Goal: Leave review/rating: Share an evaluation or opinion about a product, service, or content

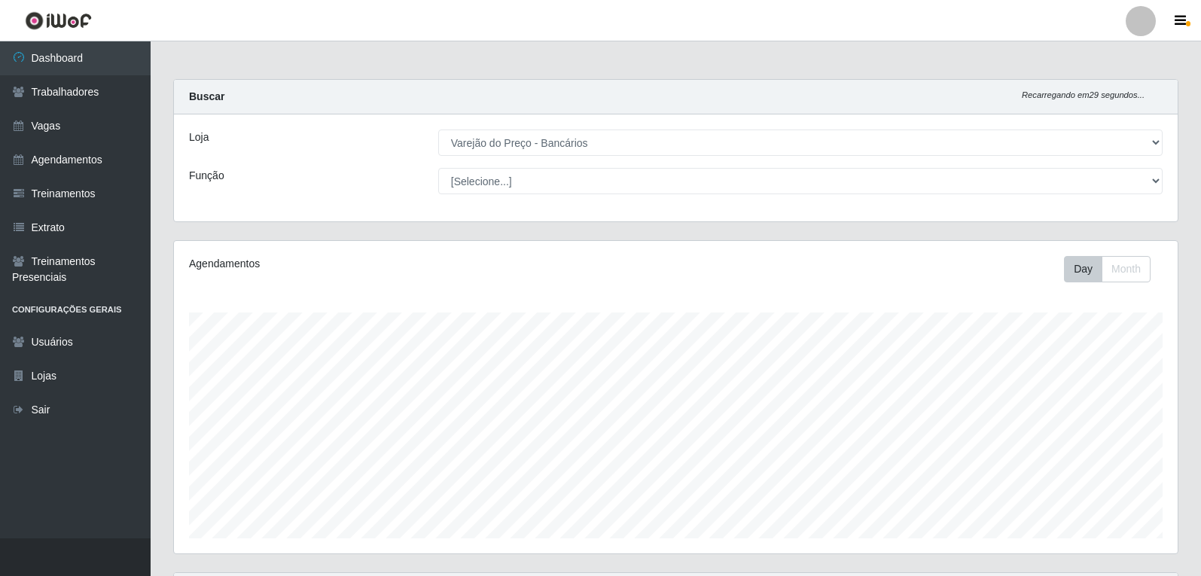
select select "157"
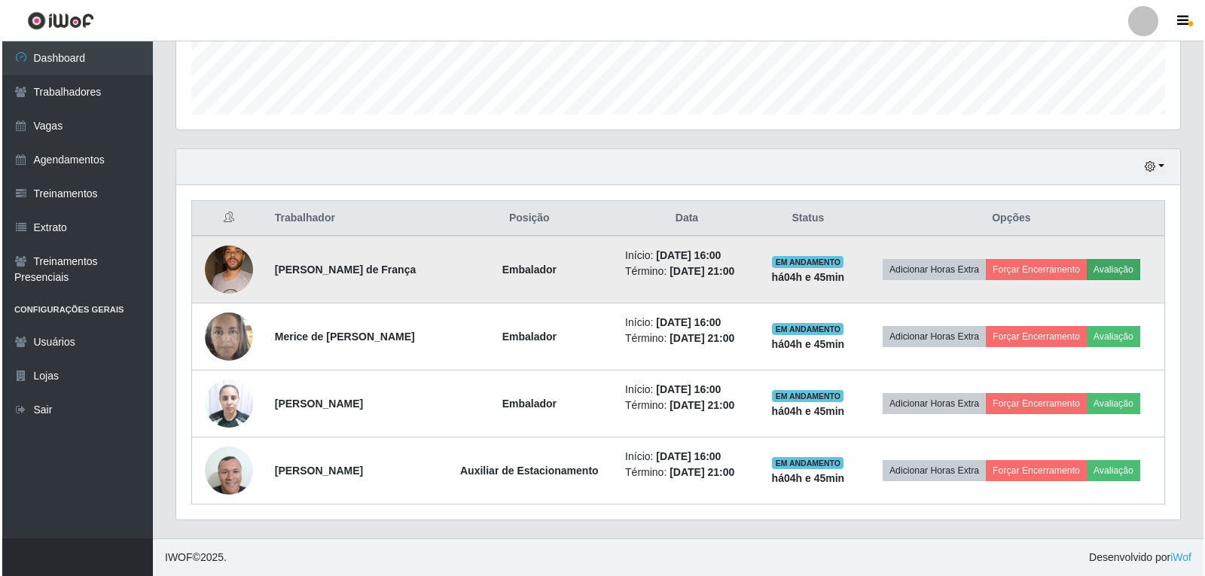
scroll to position [312, 1004]
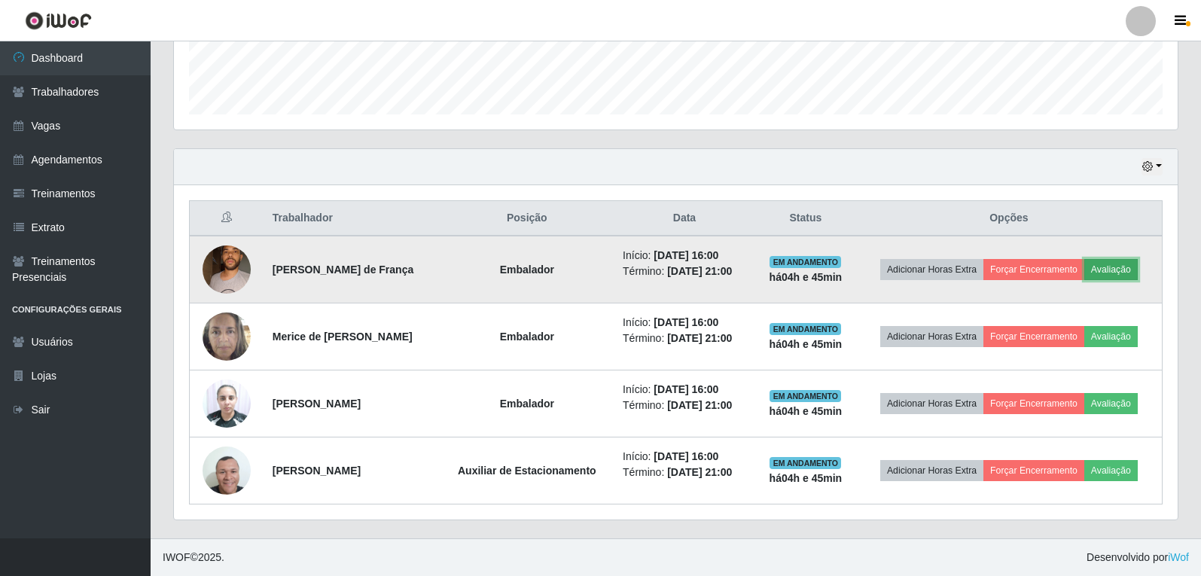
click at [1138, 270] on button "Avaliação" at bounding box center [1110, 269] width 53 height 21
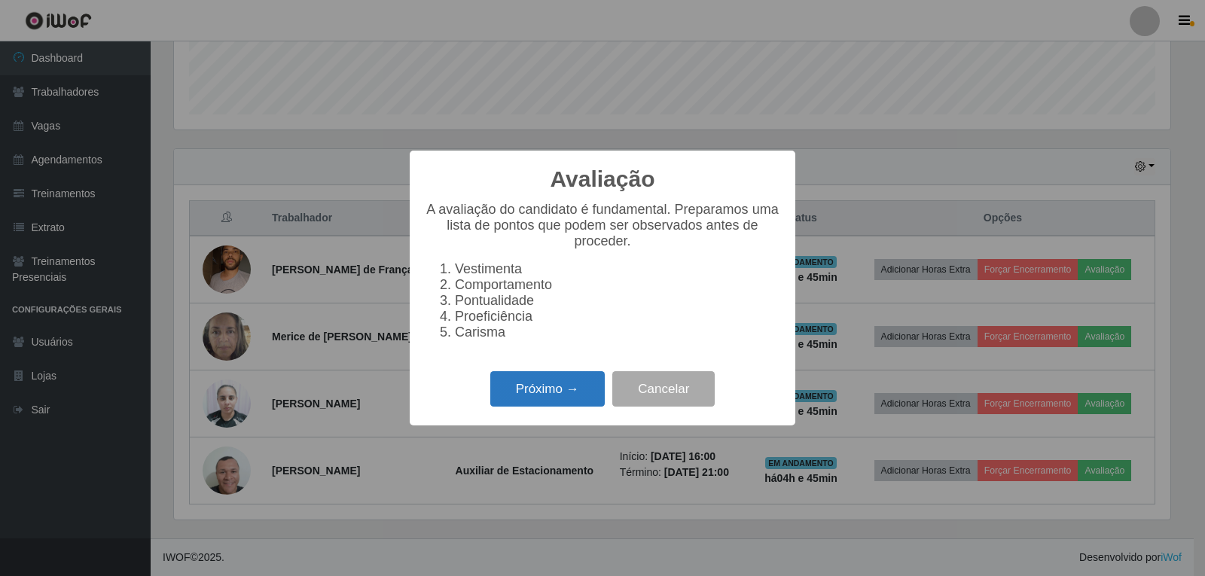
click at [584, 395] on button "Próximo →" at bounding box center [547, 388] width 114 height 35
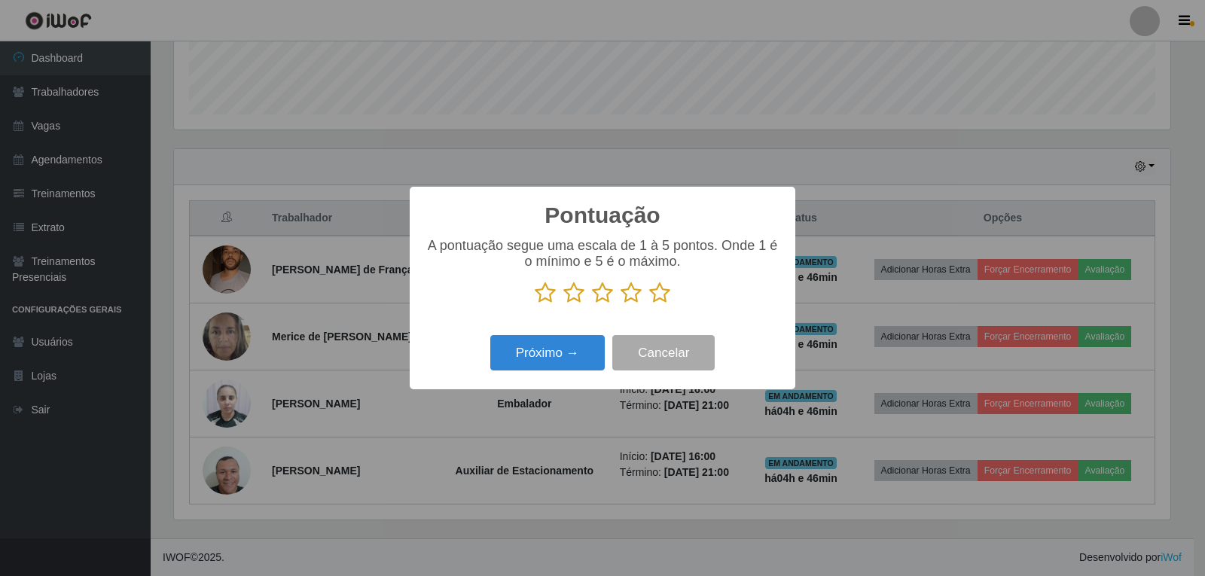
click at [660, 299] on icon at bounding box center [659, 293] width 21 height 23
click at [649, 304] on input "radio" at bounding box center [649, 304] width 0 height 0
click at [594, 343] on button "Próximo →" at bounding box center [547, 352] width 114 height 35
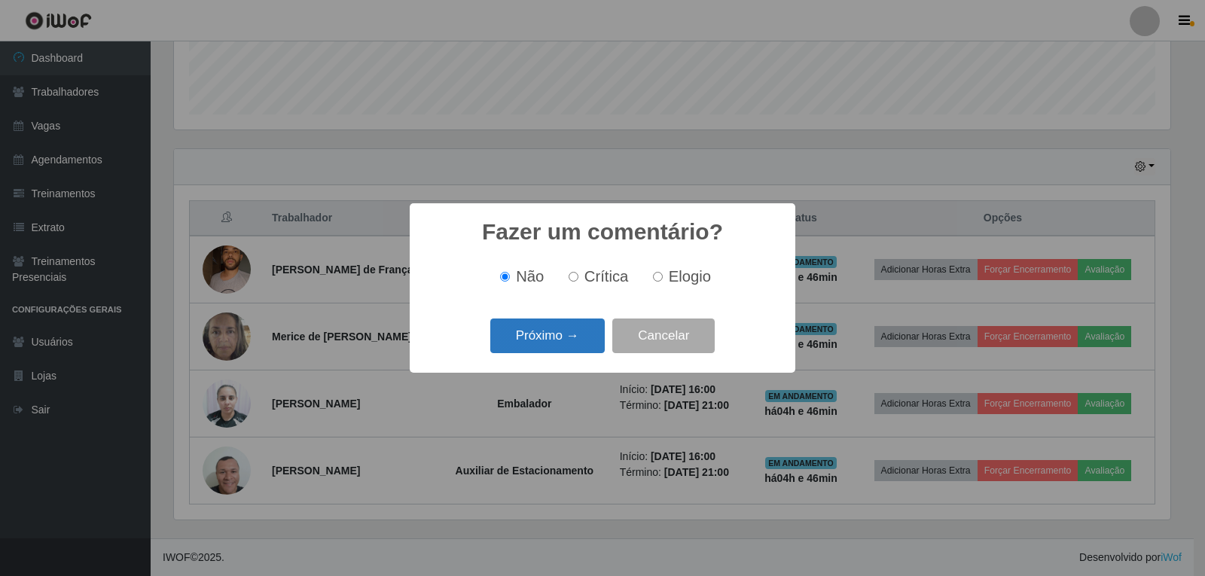
click at [577, 349] on button "Próximo →" at bounding box center [547, 335] width 114 height 35
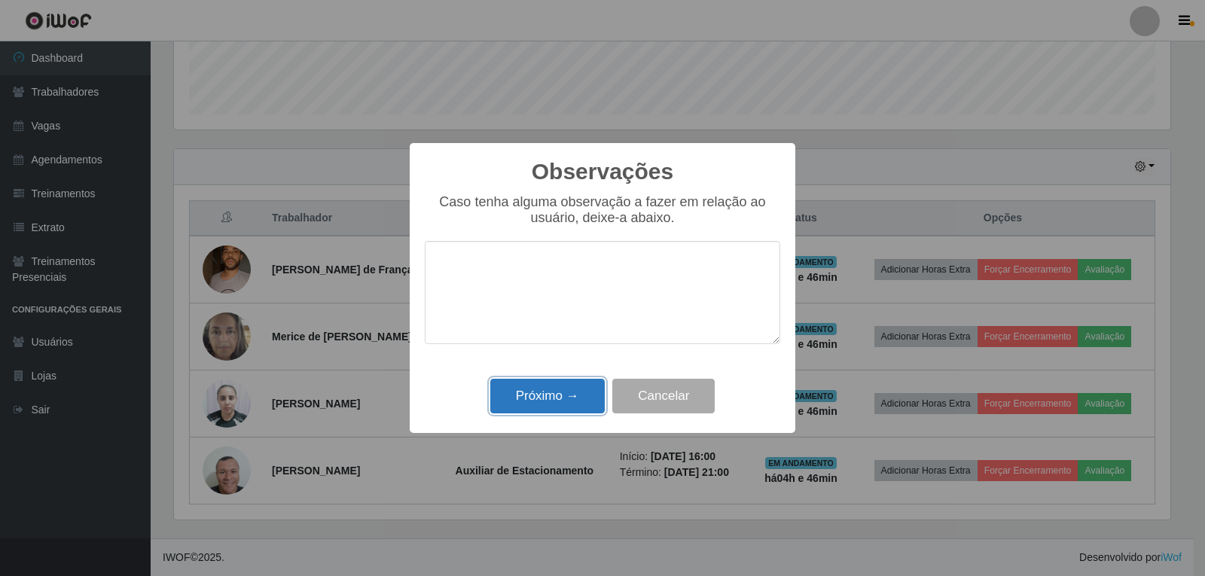
click at [594, 381] on button "Próximo →" at bounding box center [547, 396] width 114 height 35
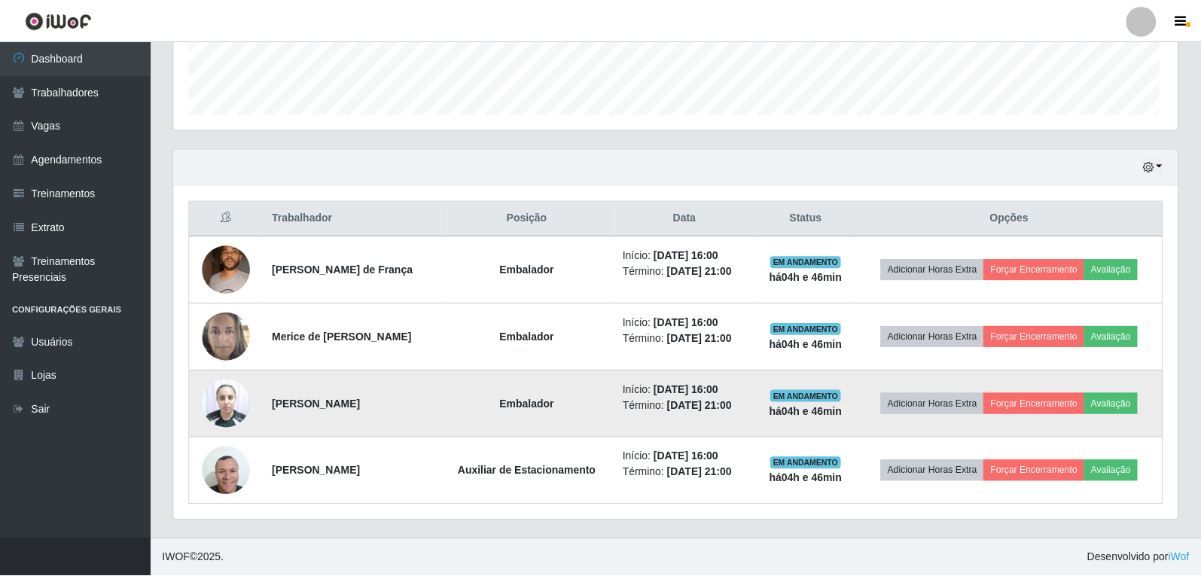
scroll to position [312, 1004]
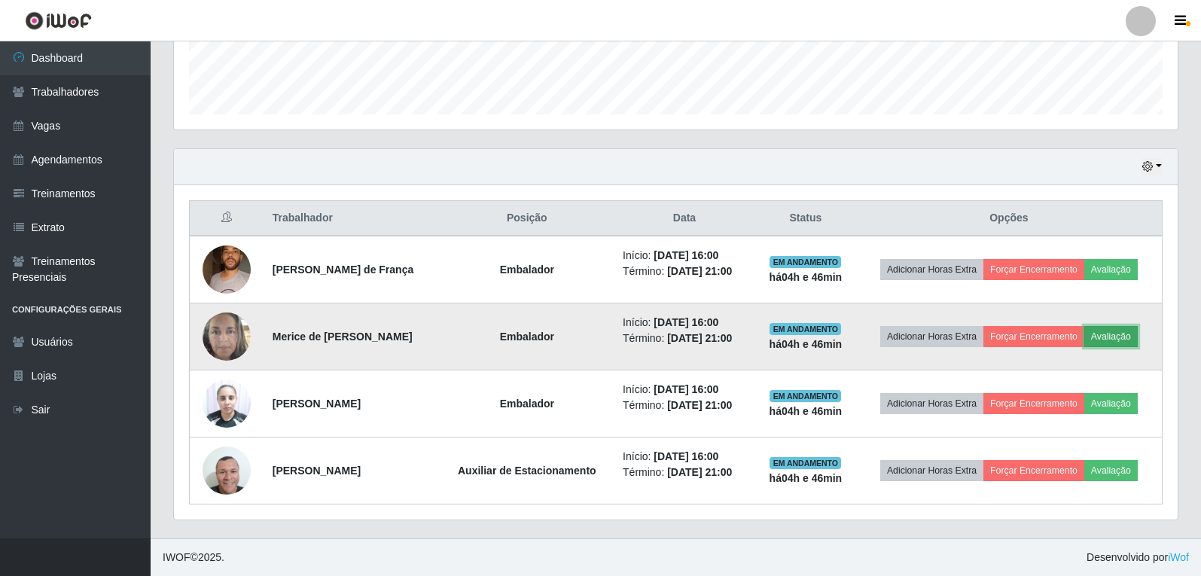
click at [1107, 336] on button "Avaliação" at bounding box center [1110, 336] width 53 height 21
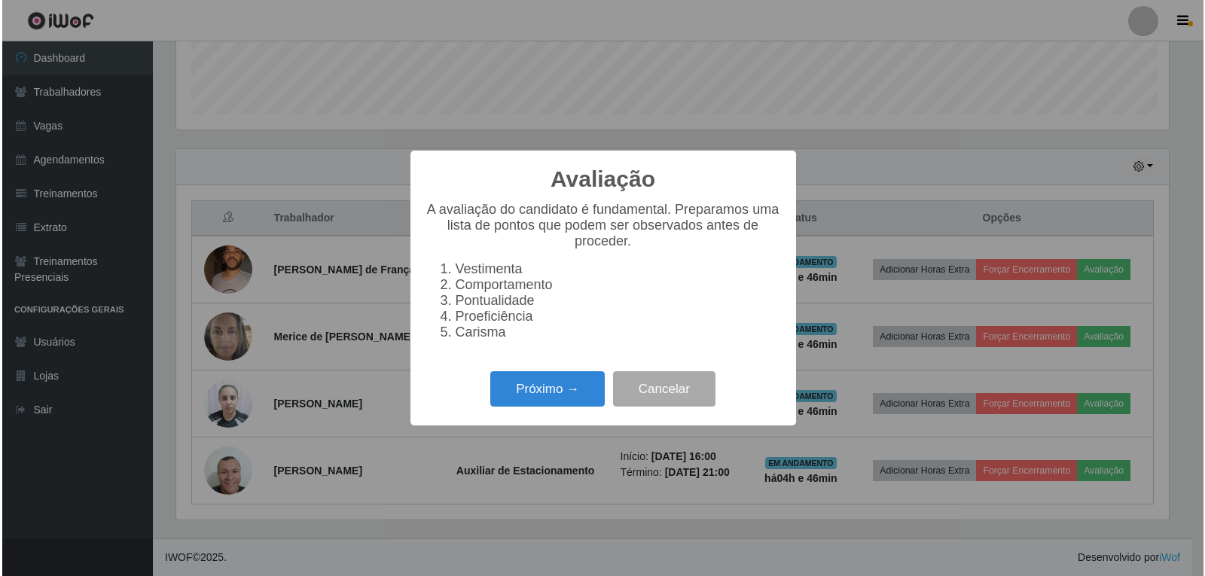
scroll to position [312, 996]
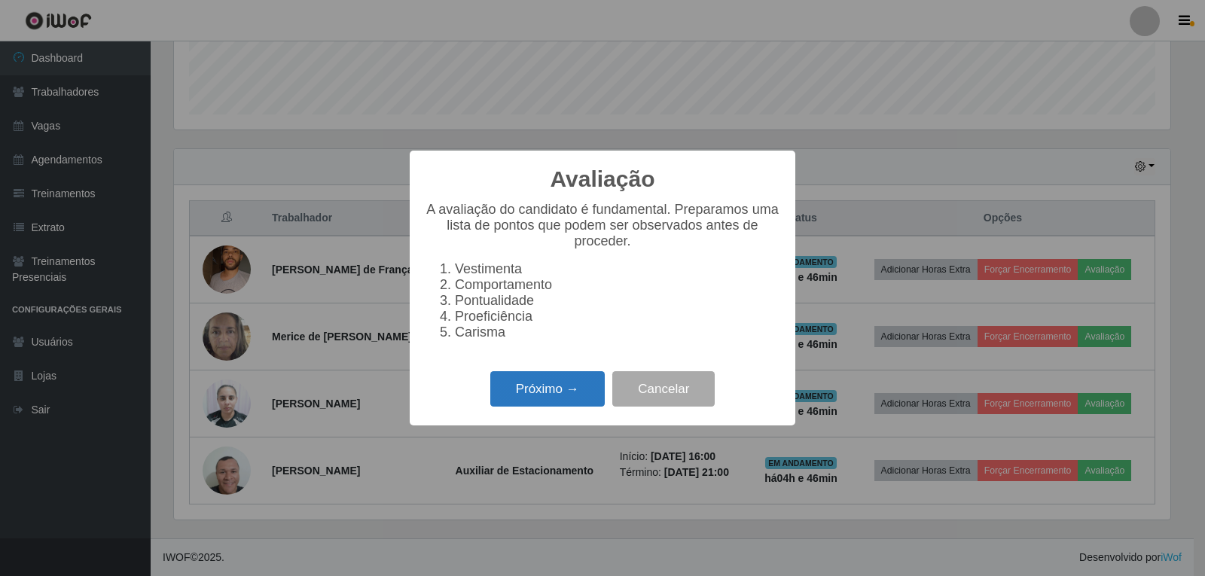
click at [552, 395] on button "Próximo →" at bounding box center [547, 388] width 114 height 35
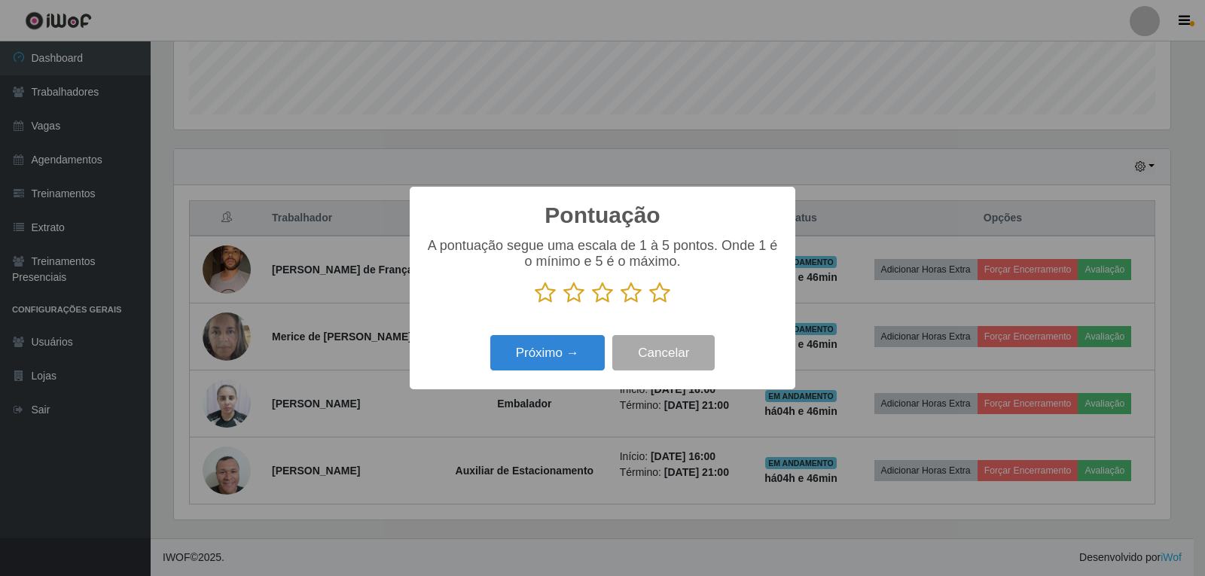
scroll to position [752570, 751887]
drag, startPoint x: 656, startPoint y: 297, endPoint x: 524, endPoint y: 341, distance: 138.8
click at [647, 304] on p at bounding box center [602, 293] width 355 height 23
click at [655, 295] on icon at bounding box center [659, 293] width 21 height 23
click at [649, 304] on input "radio" at bounding box center [649, 304] width 0 height 0
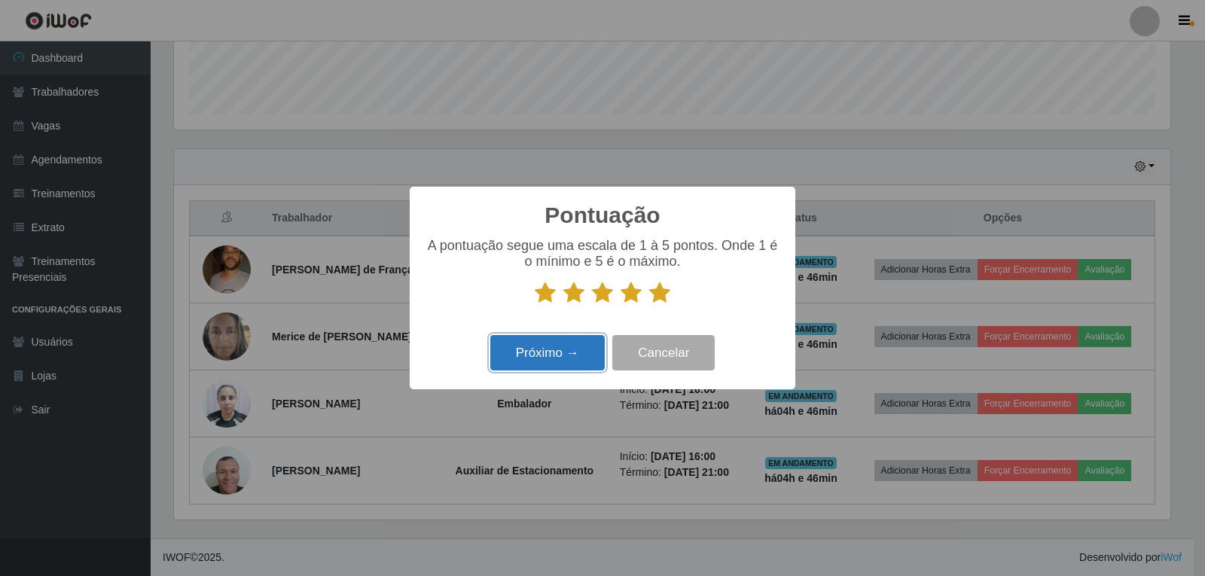
click at [573, 340] on button "Próximo →" at bounding box center [547, 352] width 114 height 35
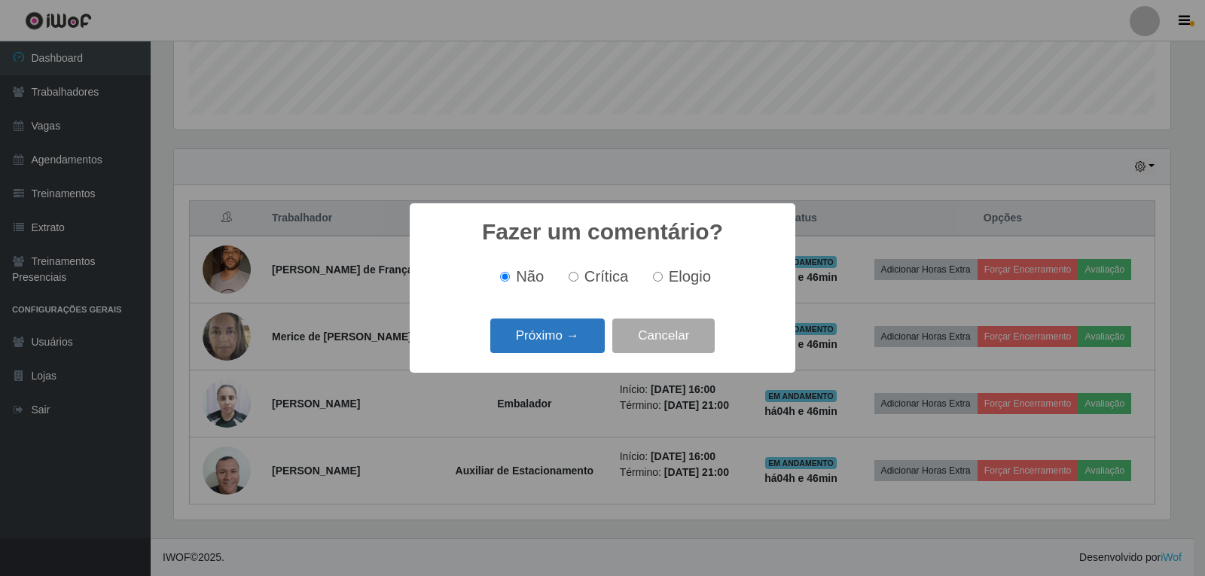
click at [582, 345] on button "Próximo →" at bounding box center [547, 335] width 114 height 35
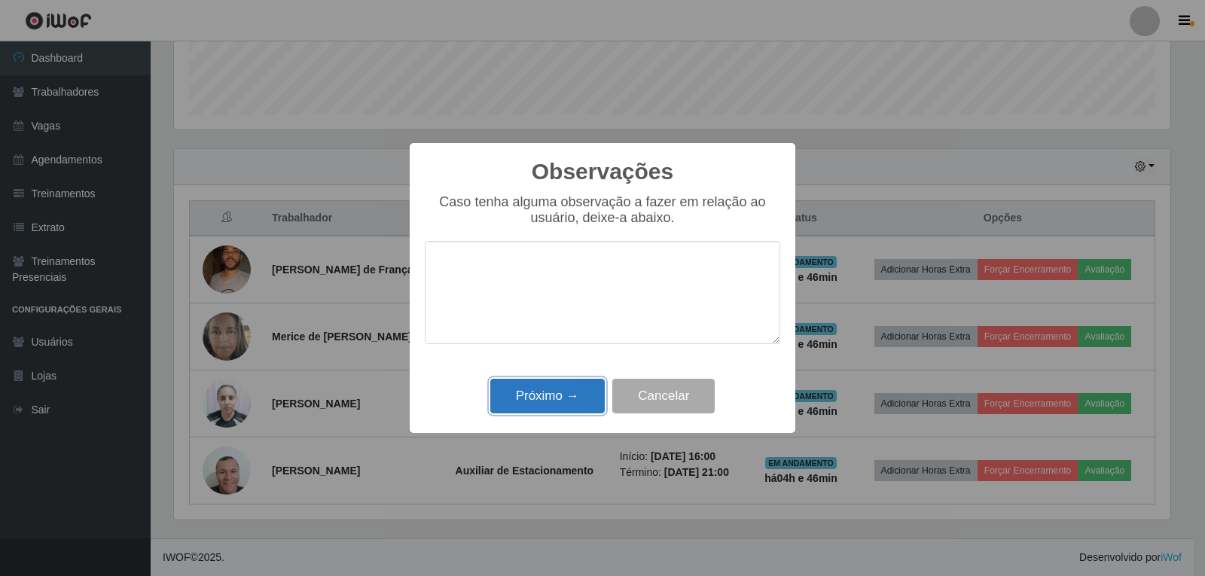
click at [577, 395] on button "Próximo →" at bounding box center [547, 396] width 114 height 35
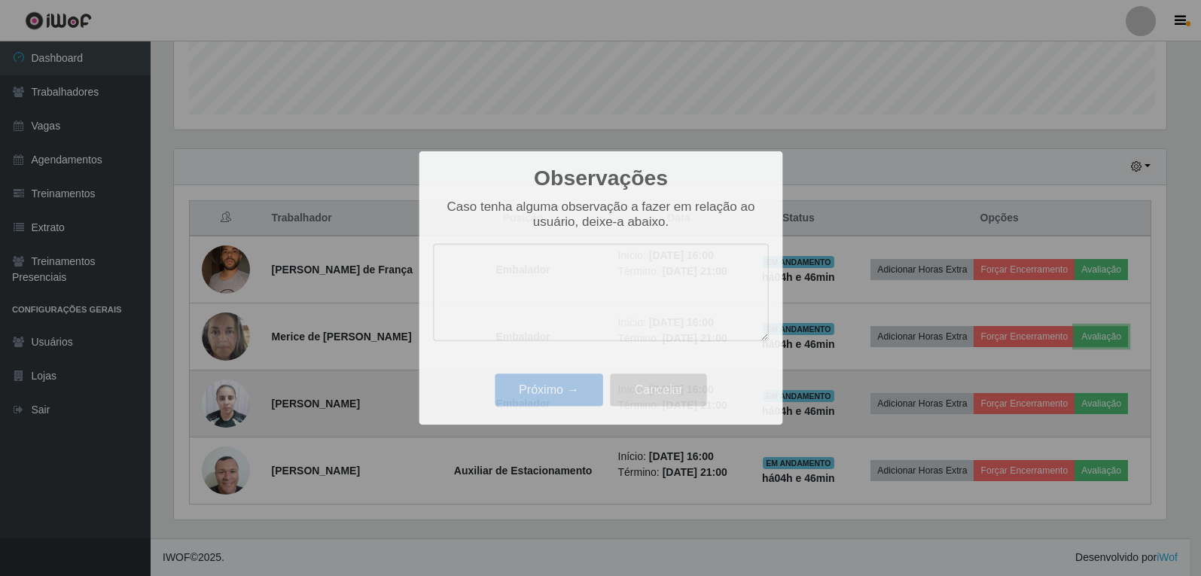
scroll to position [312, 1004]
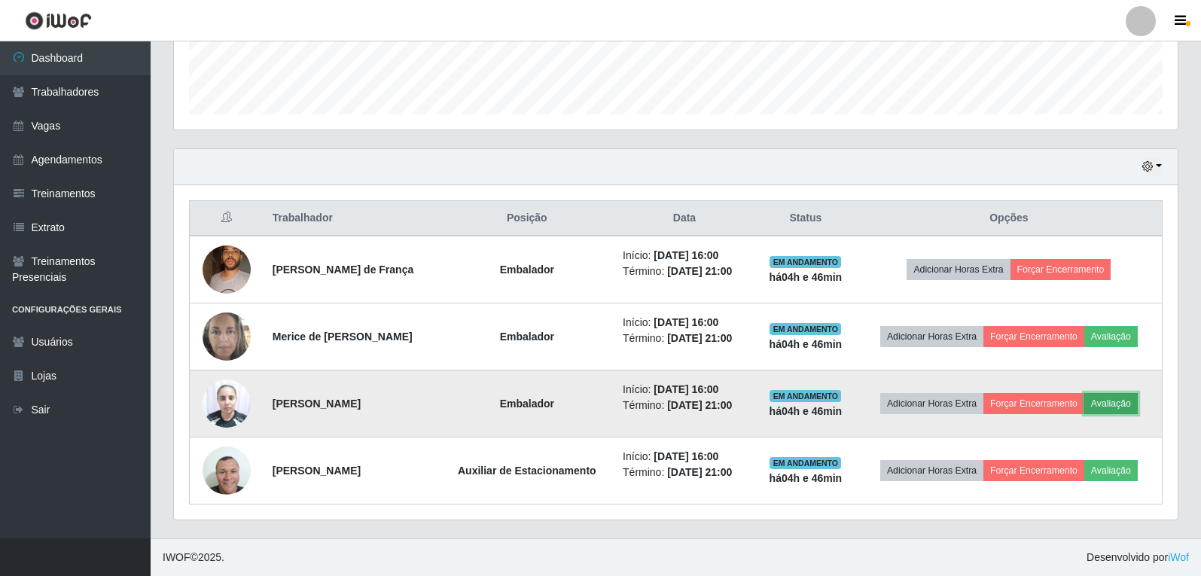
click at [1138, 406] on button "Avaliação" at bounding box center [1110, 403] width 53 height 21
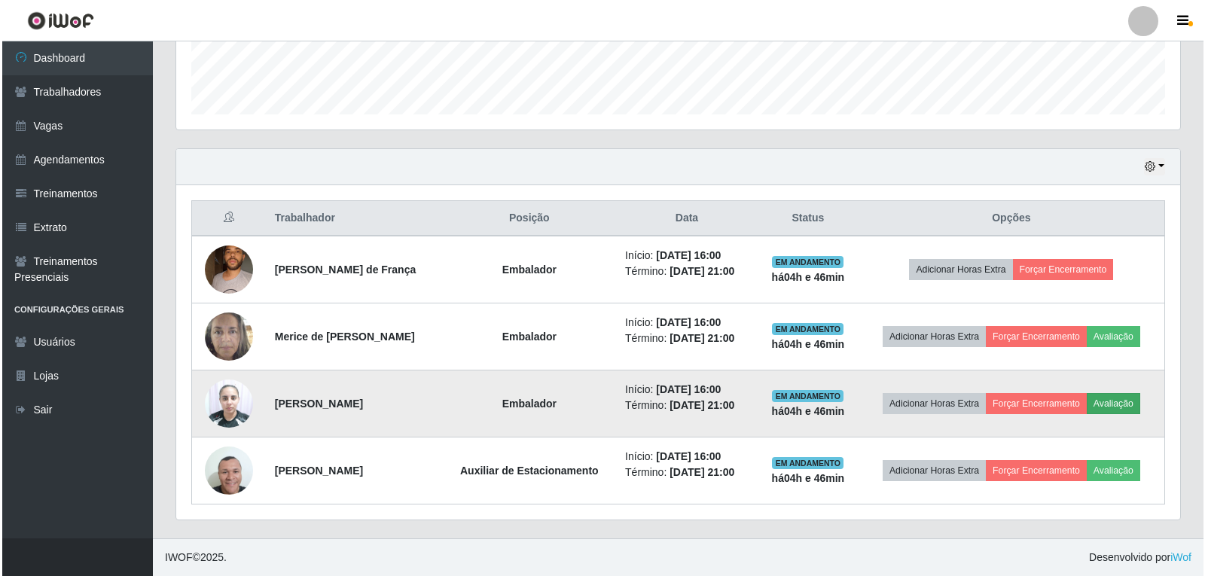
scroll to position [312, 996]
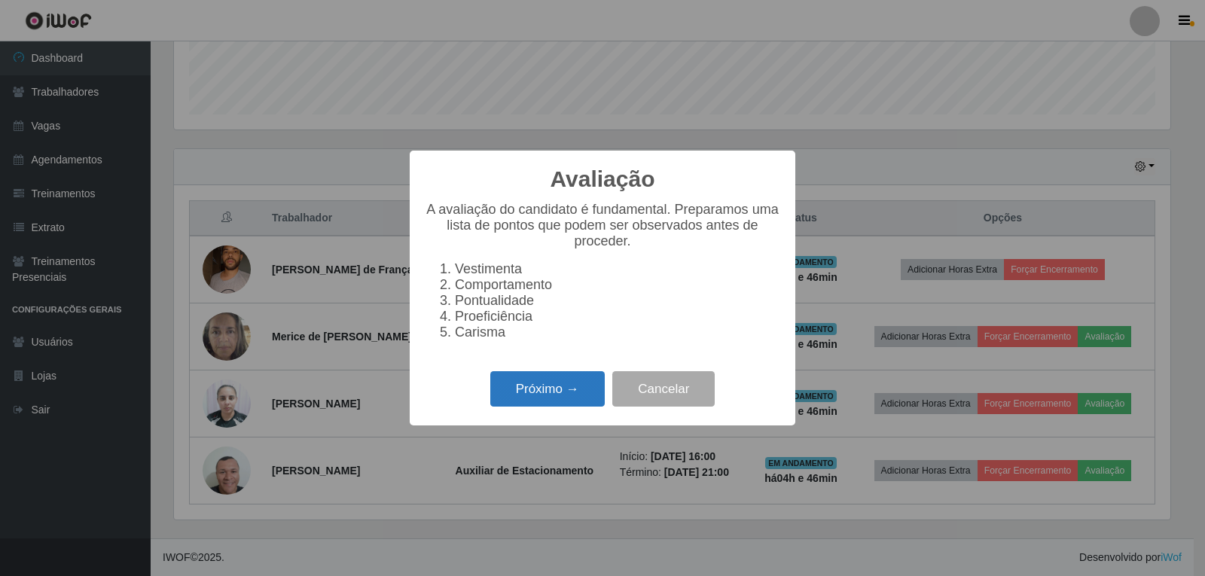
click at [594, 395] on button "Próximo →" at bounding box center [547, 388] width 114 height 35
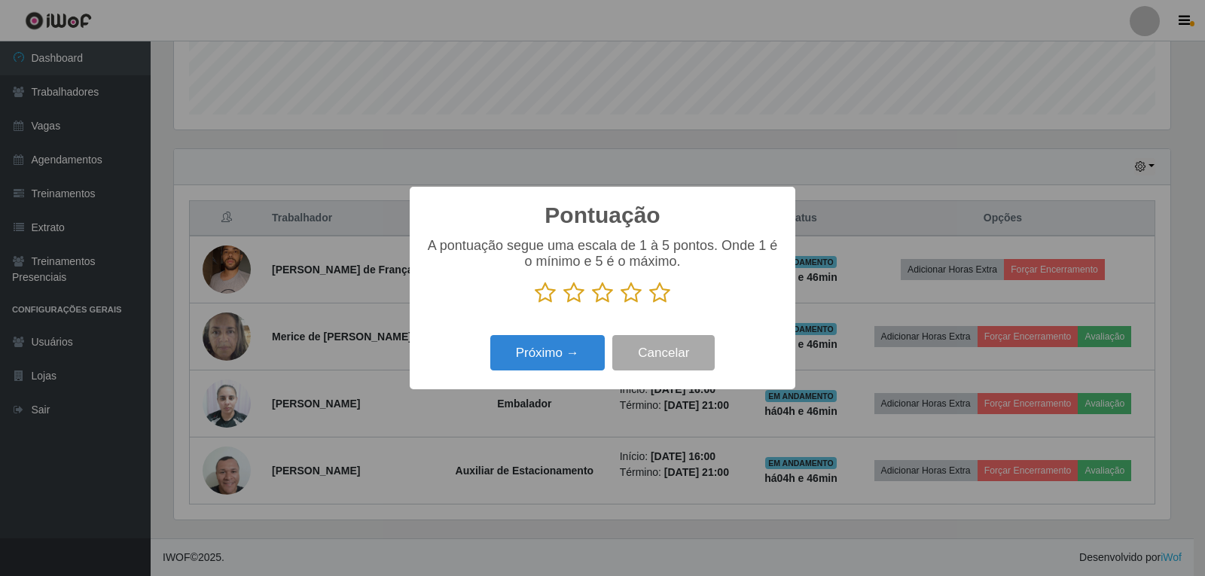
click at [660, 300] on icon at bounding box center [659, 293] width 21 height 23
click at [649, 304] on input "radio" at bounding box center [649, 304] width 0 height 0
click at [571, 355] on button "Próximo →" at bounding box center [547, 352] width 114 height 35
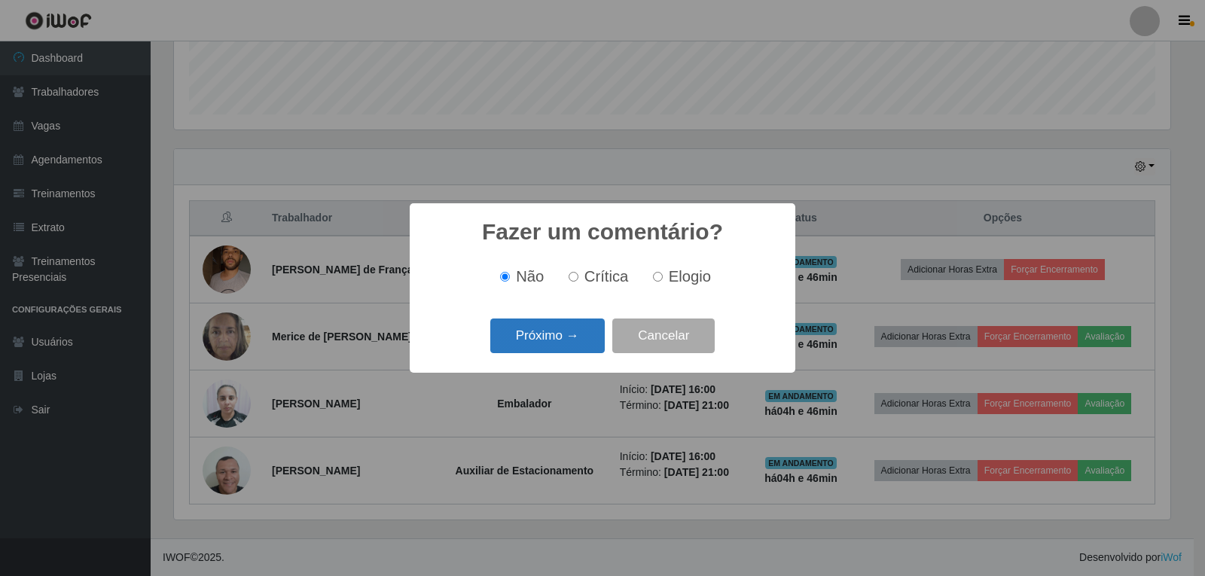
click at [584, 337] on button "Próximo →" at bounding box center [547, 335] width 114 height 35
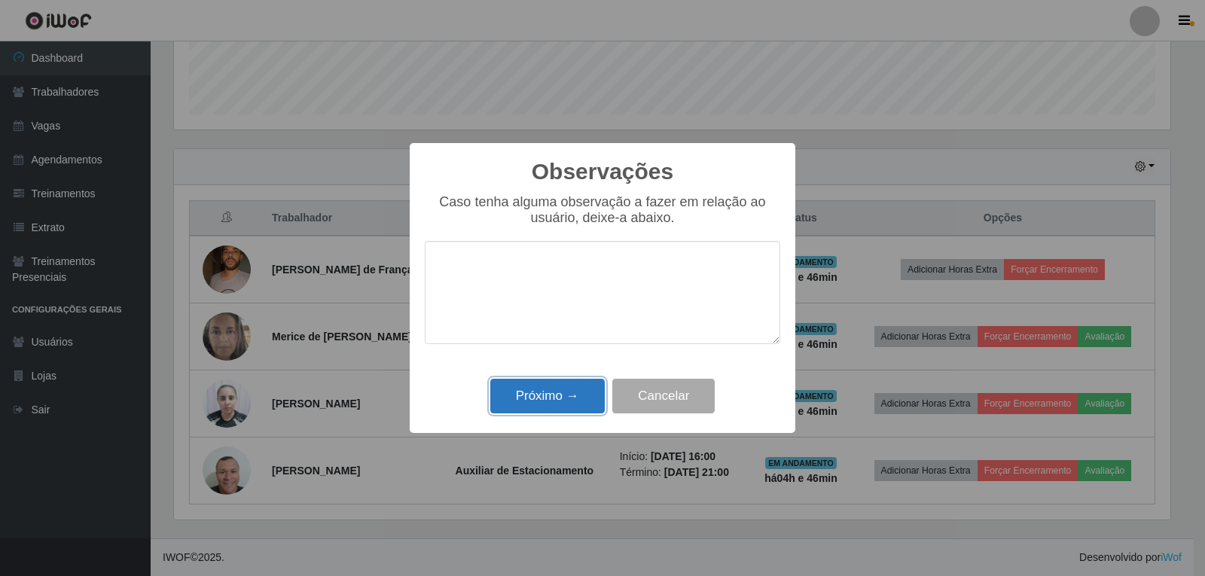
click at [593, 407] on button "Próximo →" at bounding box center [547, 396] width 114 height 35
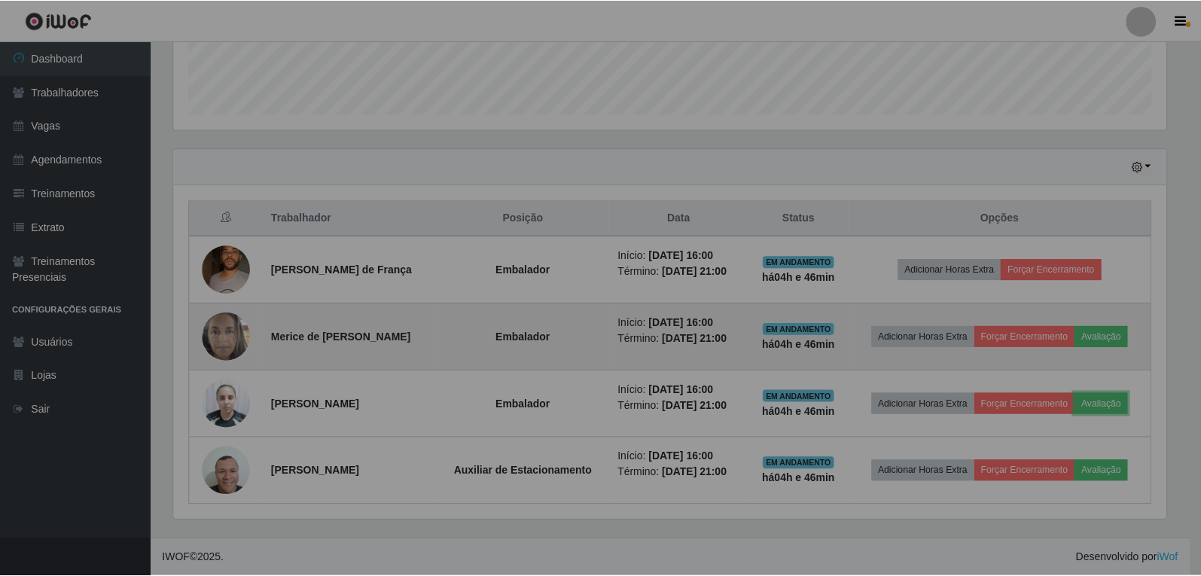
scroll to position [312, 1004]
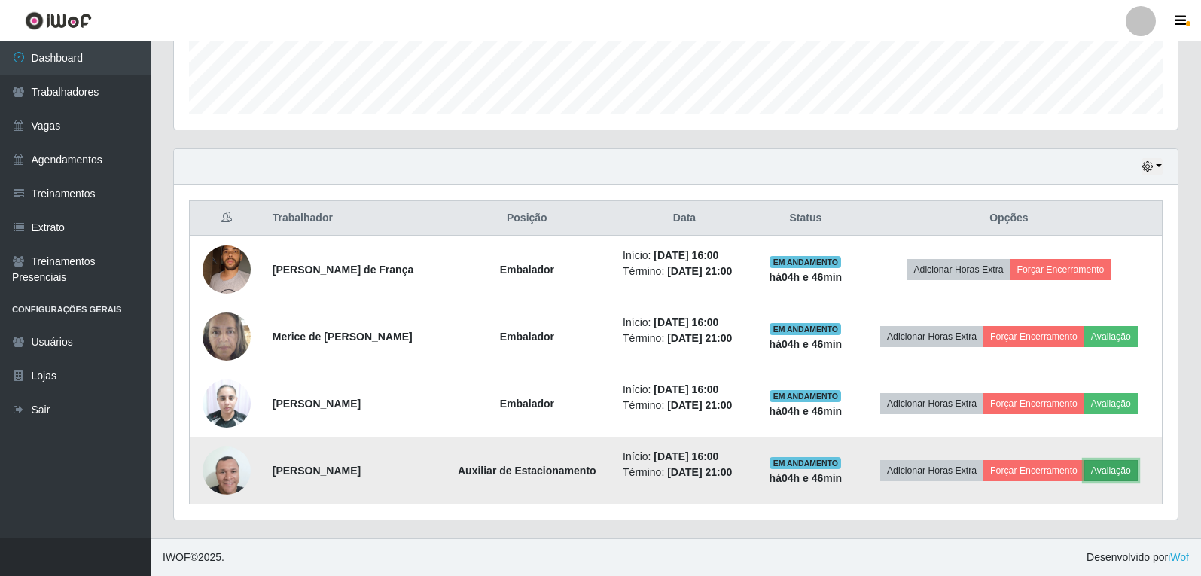
click at [1111, 474] on button "Avaliação" at bounding box center [1110, 470] width 53 height 21
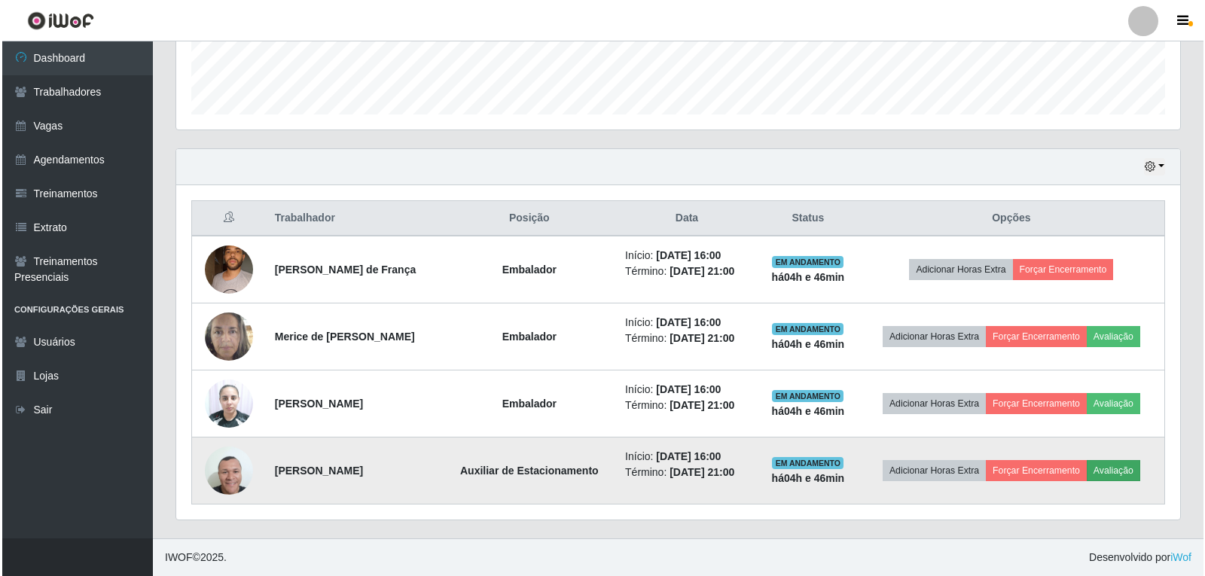
scroll to position [312, 996]
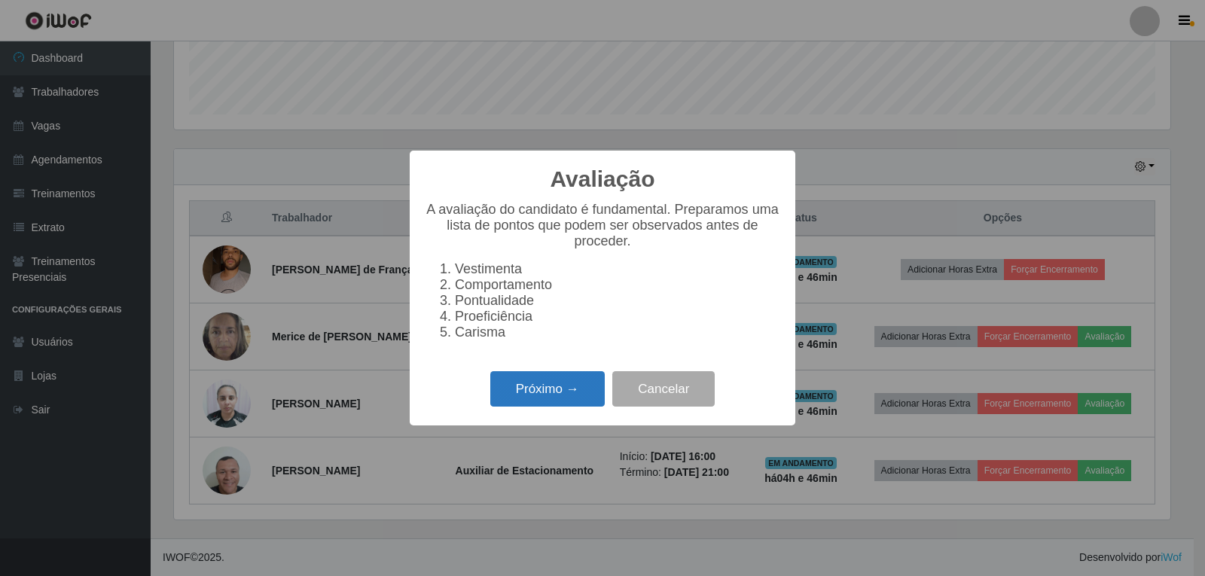
click at [593, 396] on button "Próximo →" at bounding box center [547, 388] width 114 height 35
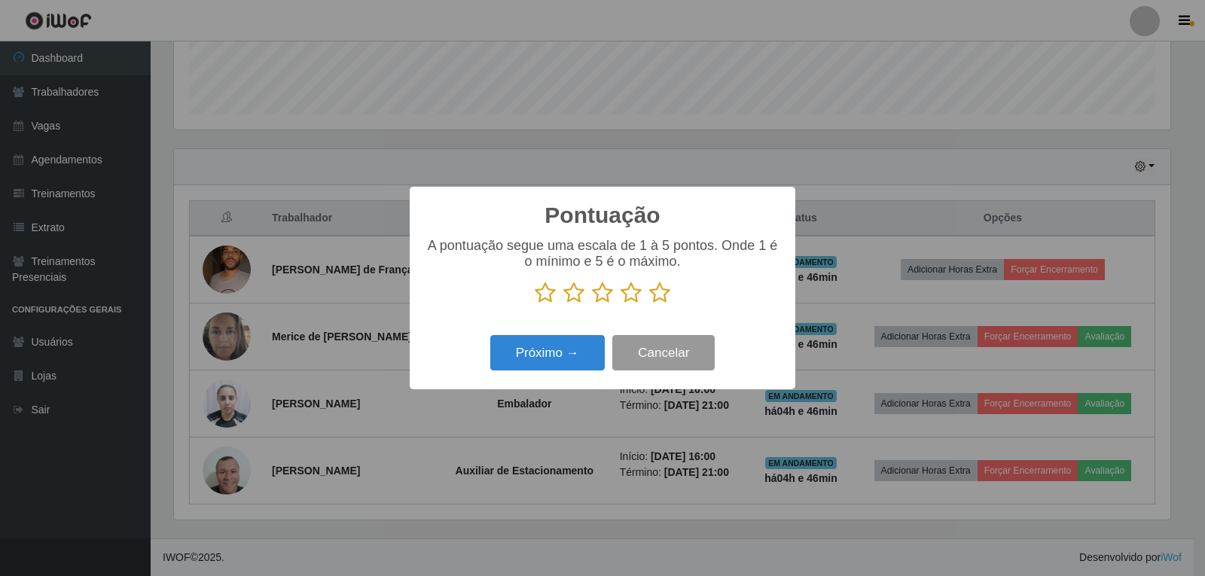
scroll to position [752570, 751887]
click at [658, 304] on icon at bounding box center [659, 293] width 21 height 23
click at [649, 304] on input "radio" at bounding box center [649, 304] width 0 height 0
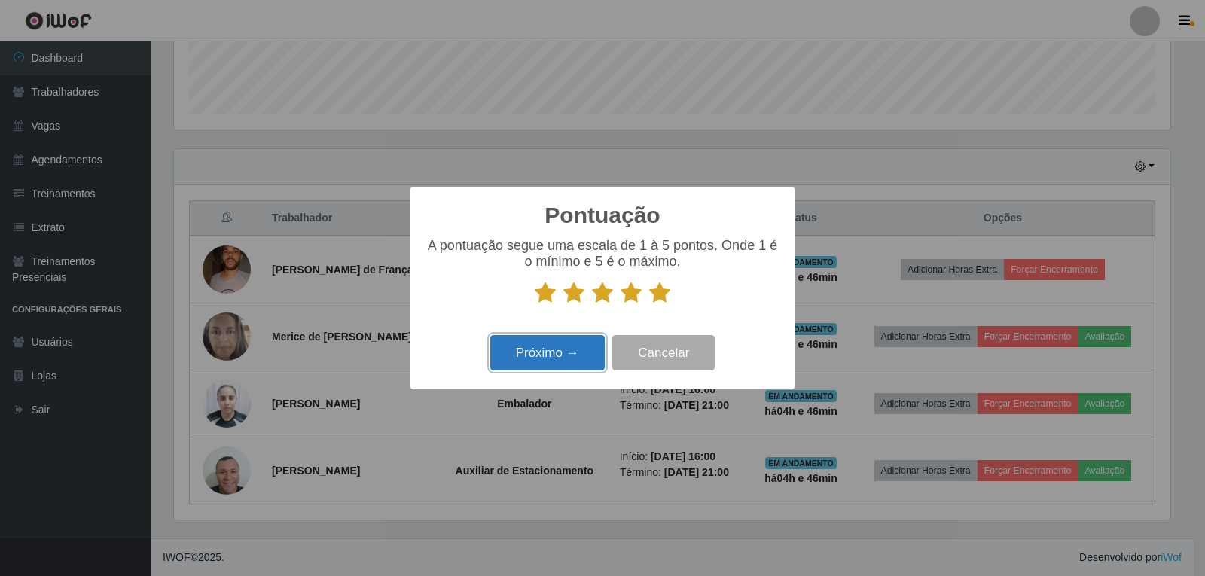
click at [587, 348] on button "Próximo →" at bounding box center [547, 352] width 114 height 35
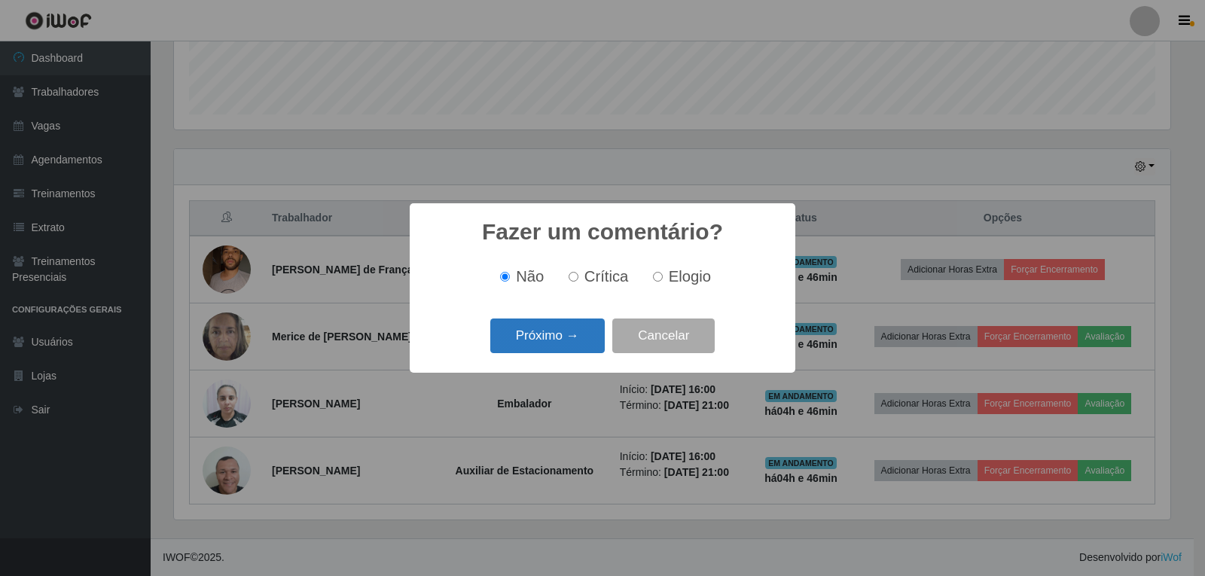
click at [590, 333] on button "Próximo →" at bounding box center [547, 335] width 114 height 35
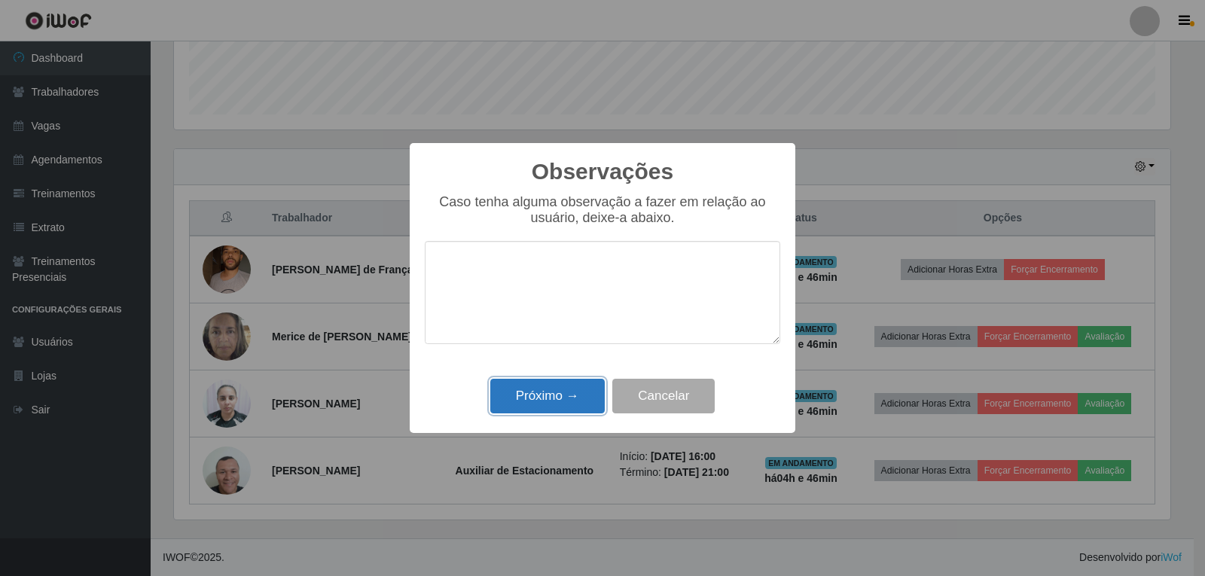
click at [574, 413] on button "Próximo →" at bounding box center [547, 396] width 114 height 35
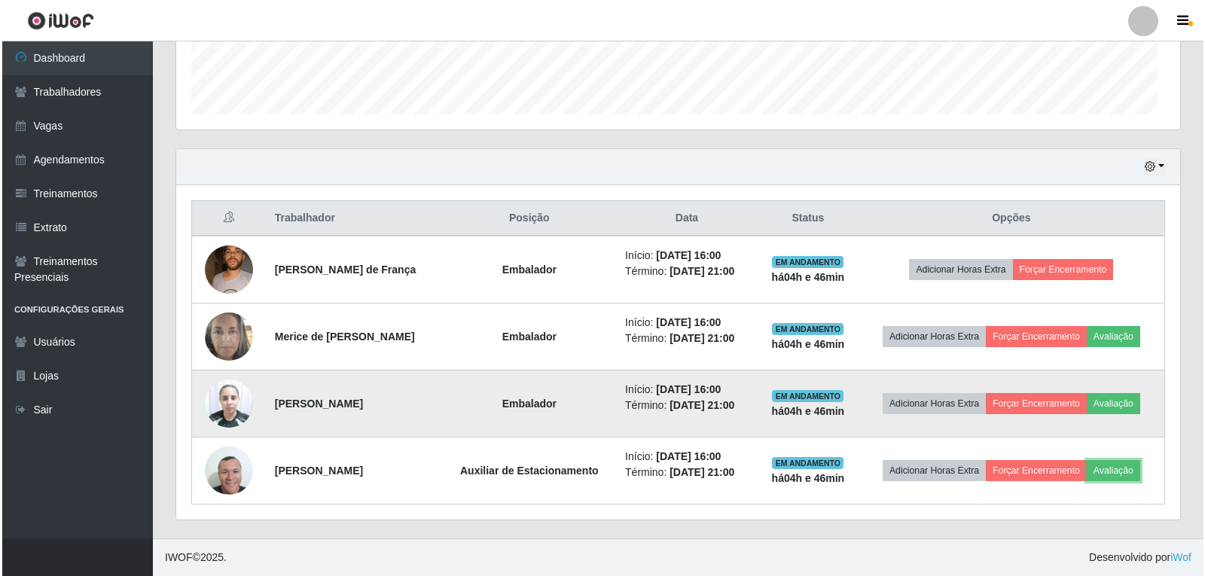
scroll to position [312, 1004]
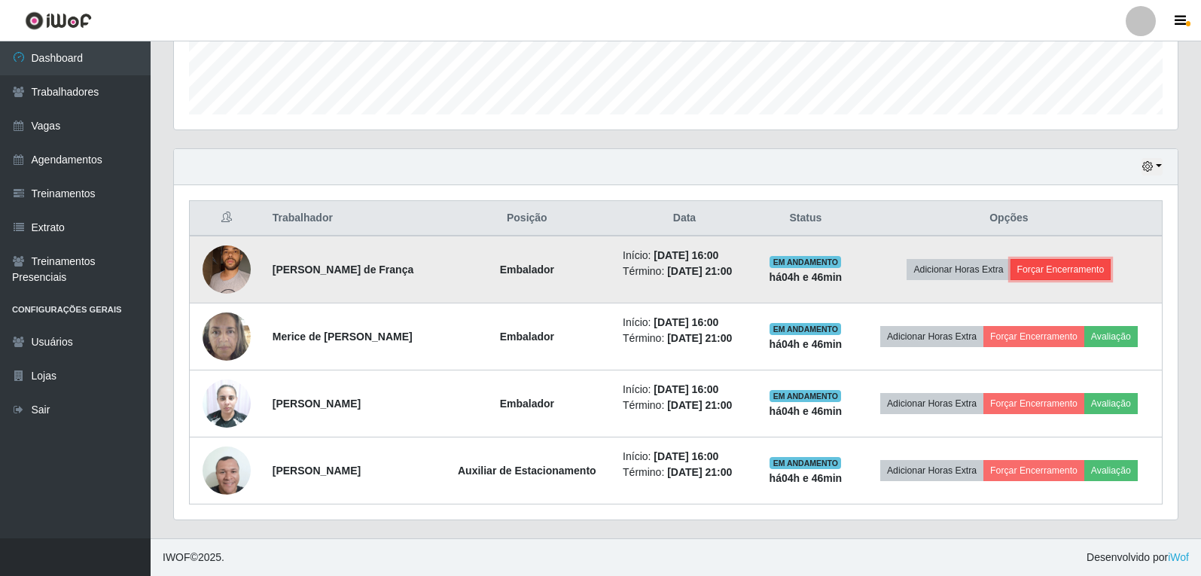
click at [1040, 273] on button "Forçar Encerramento" at bounding box center [1060, 269] width 101 height 21
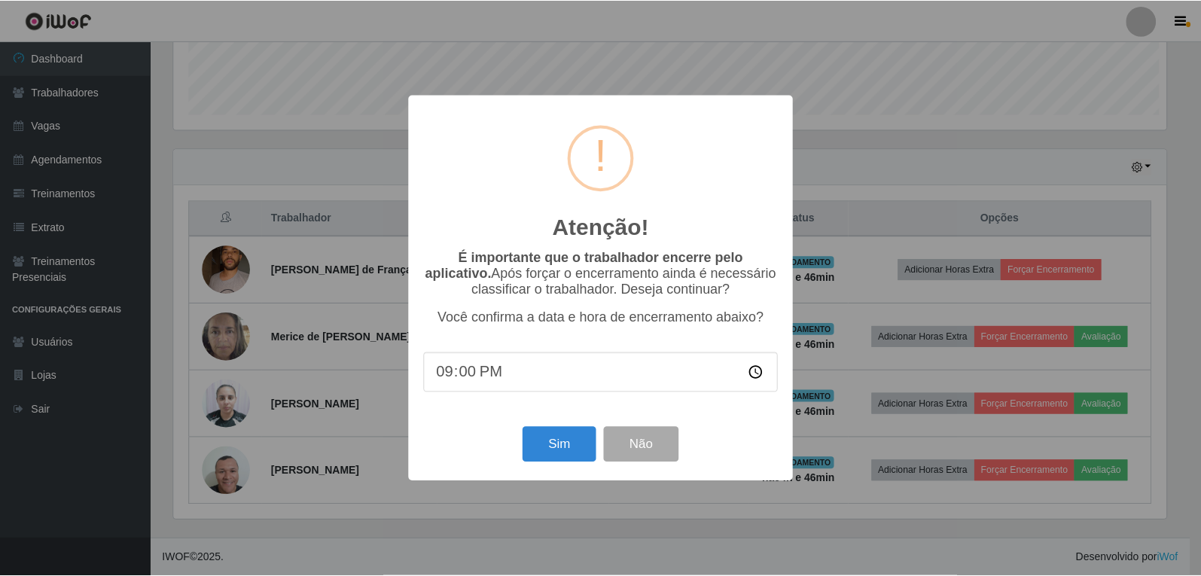
scroll to position [312, 996]
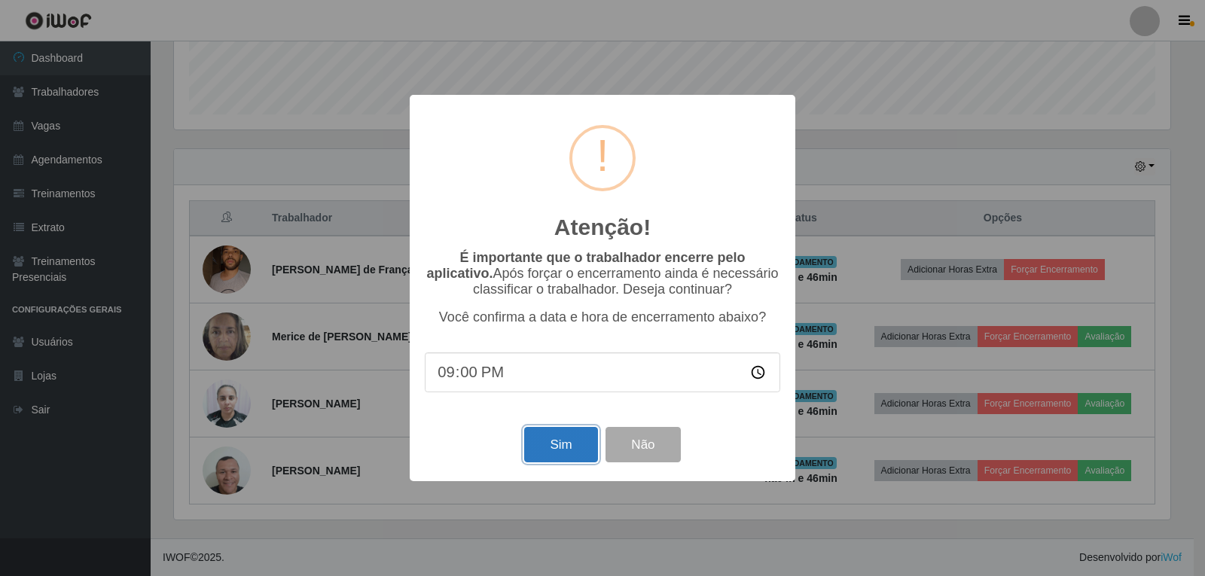
click at [586, 438] on button "Sim" at bounding box center [560, 444] width 73 height 35
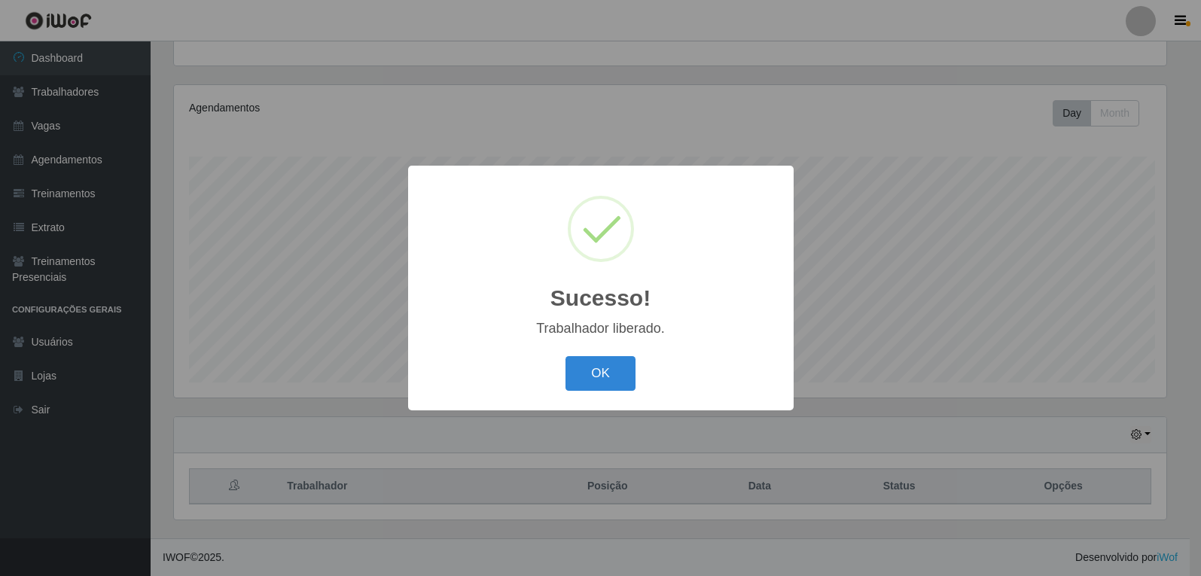
scroll to position [0, 0]
click at [610, 384] on button "OK" at bounding box center [603, 373] width 70 height 35
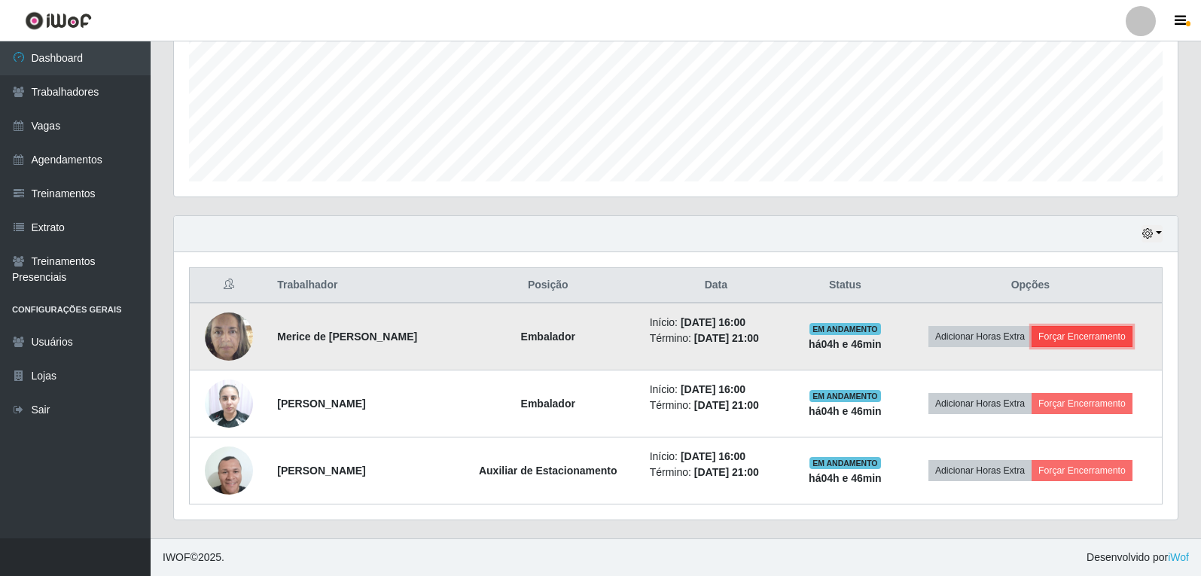
click at [1074, 332] on button "Forçar Encerramento" at bounding box center [1081, 336] width 101 height 21
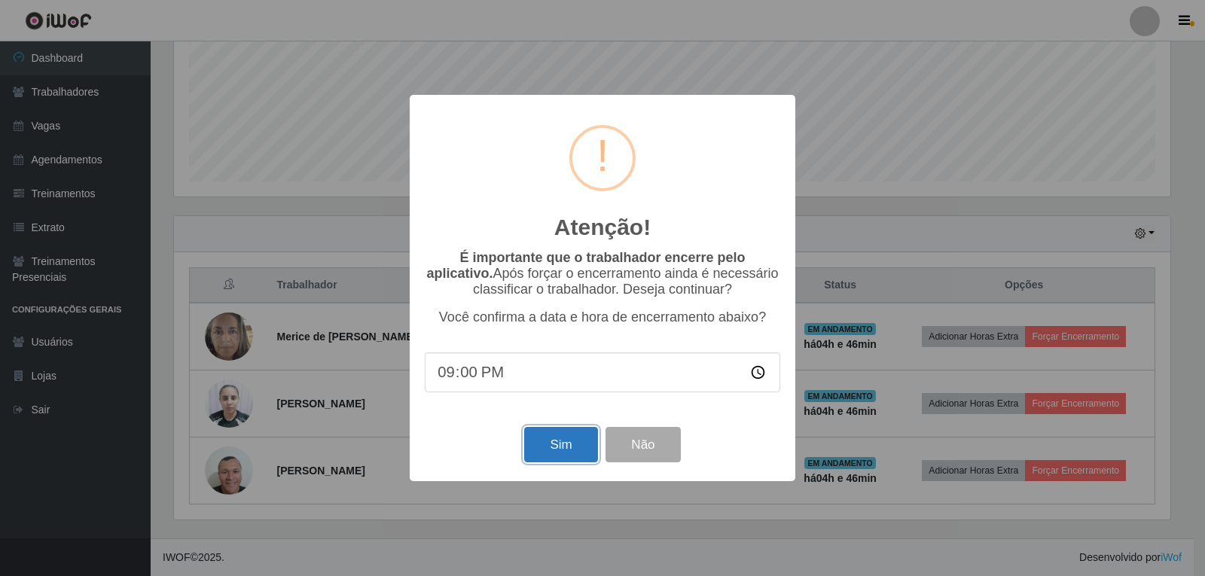
click at [583, 434] on button "Sim" at bounding box center [560, 444] width 73 height 35
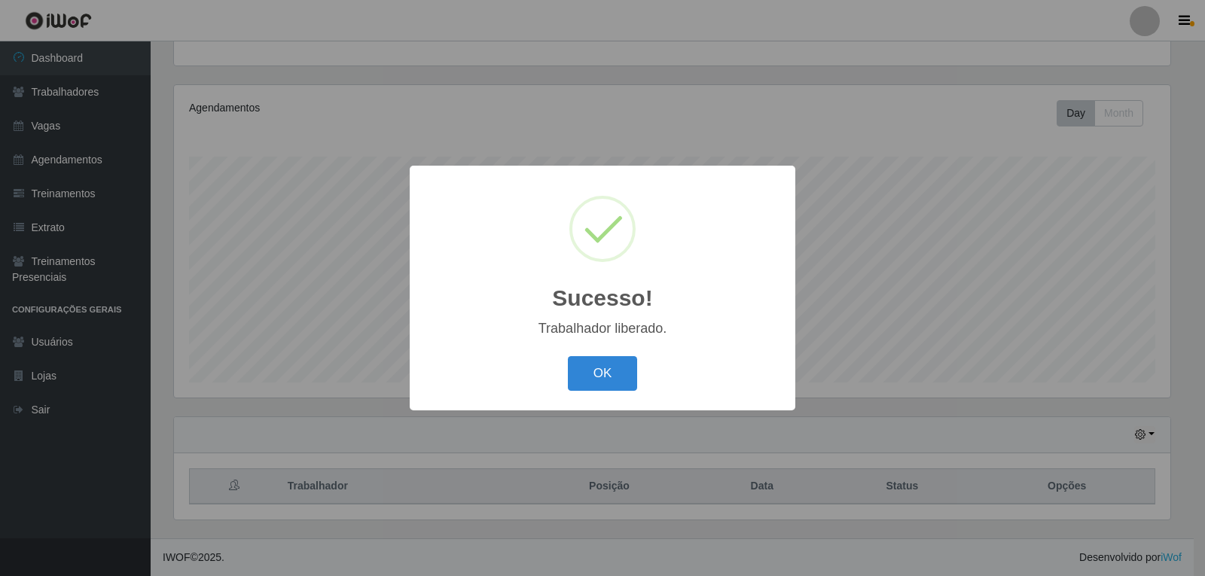
click at [568, 356] on button "OK" at bounding box center [603, 373] width 70 height 35
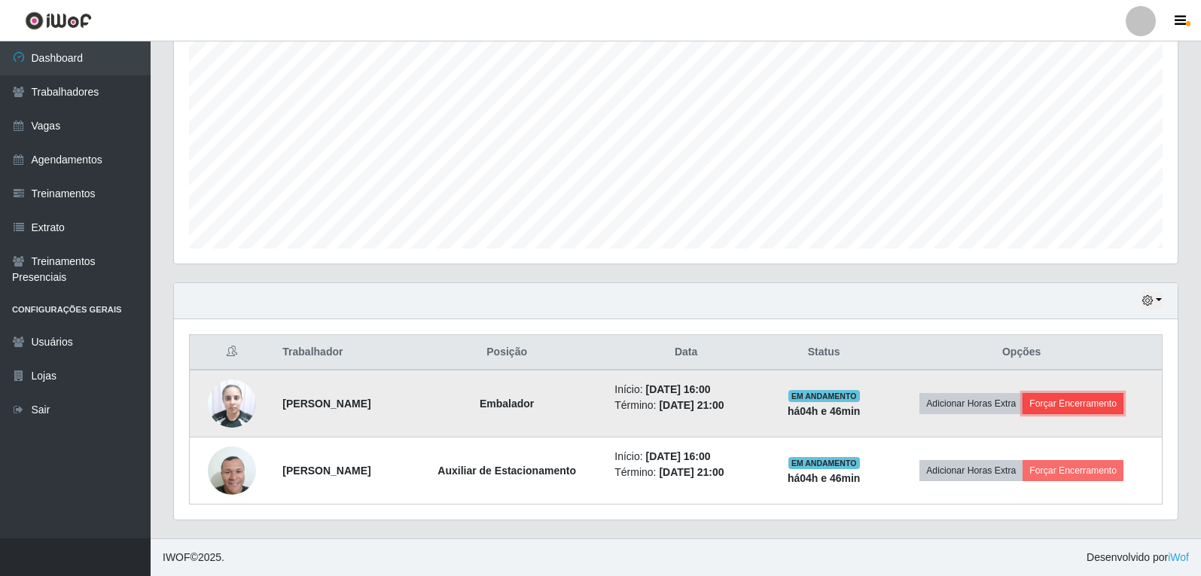
click at [1120, 399] on button "Forçar Encerramento" at bounding box center [1072, 403] width 101 height 21
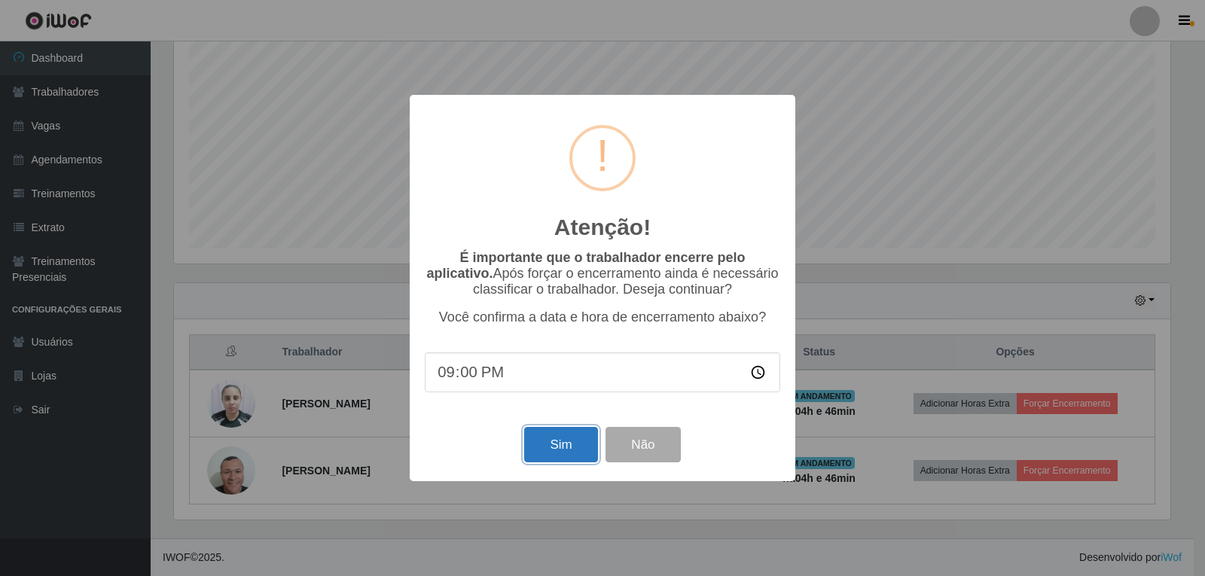
click at [550, 449] on button "Sim" at bounding box center [560, 444] width 73 height 35
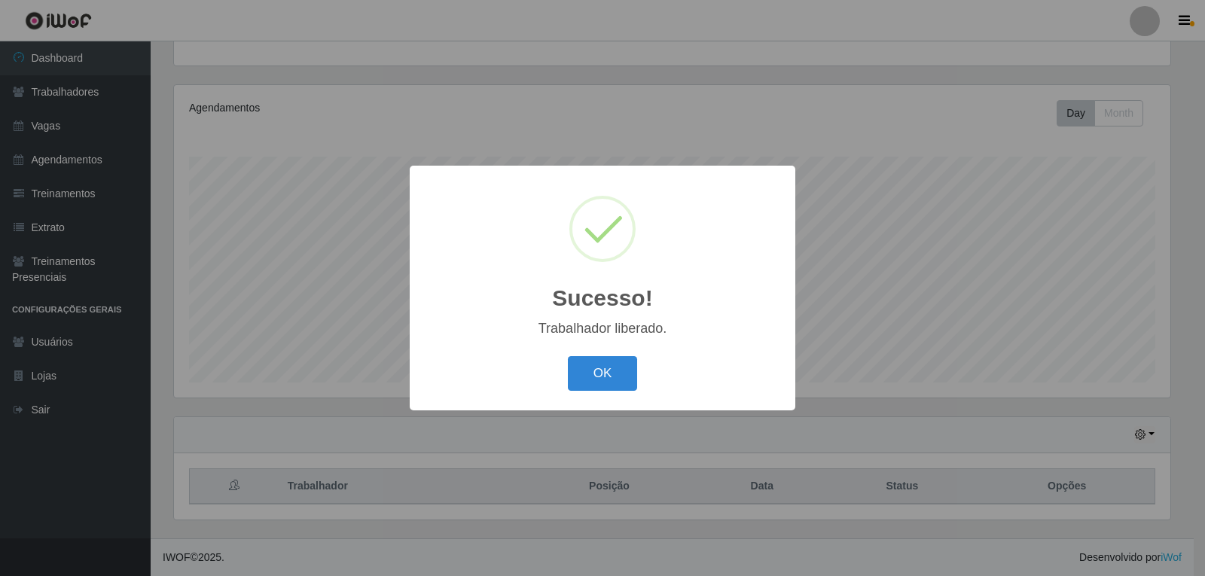
click at [568, 356] on button "OK" at bounding box center [603, 373] width 70 height 35
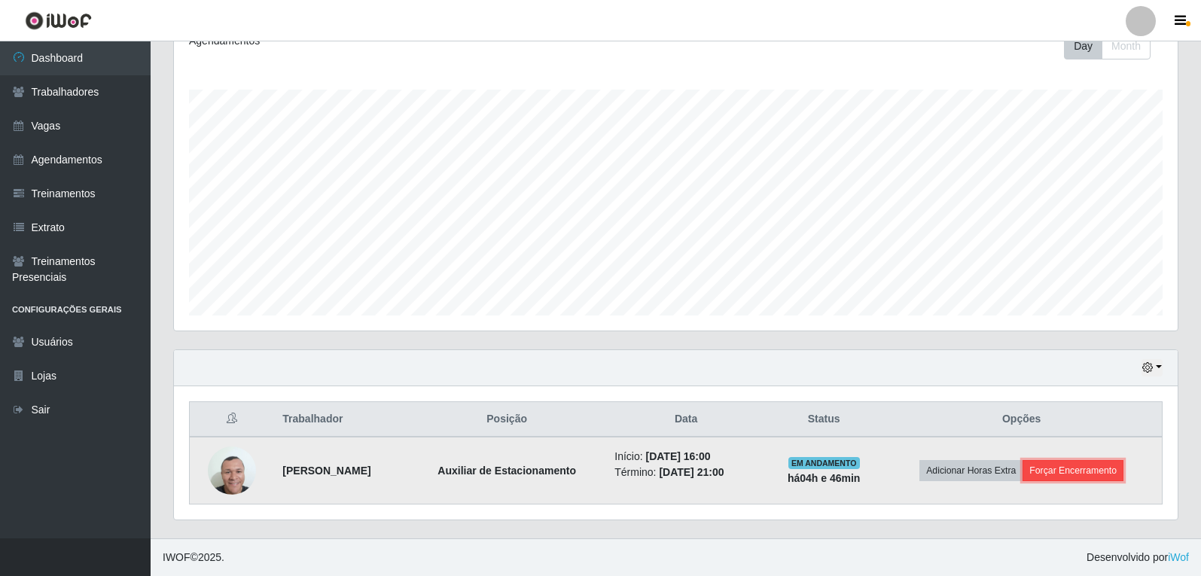
click at [1116, 464] on button "Forçar Encerramento" at bounding box center [1072, 470] width 101 height 21
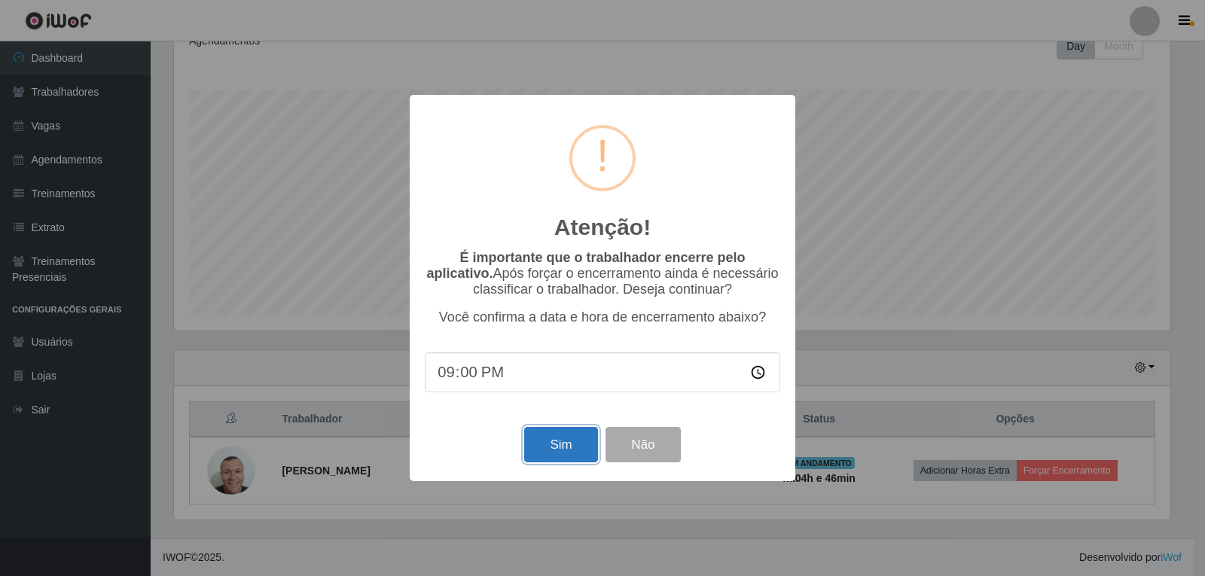
click at [586, 434] on button "Sim" at bounding box center [560, 444] width 73 height 35
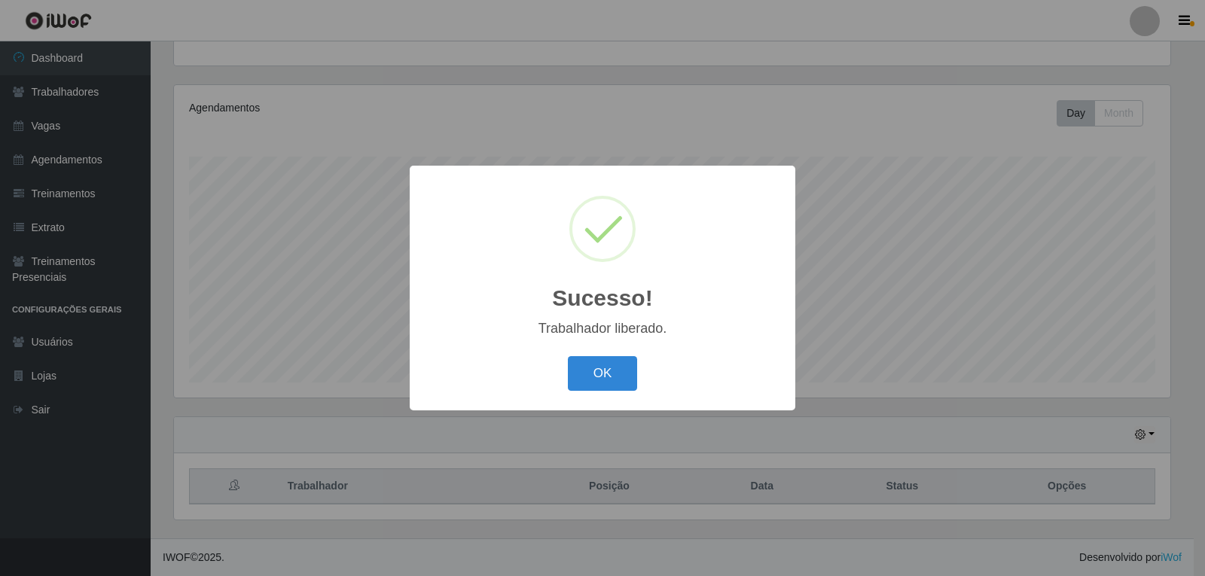
click at [568, 356] on button "OK" at bounding box center [603, 373] width 70 height 35
